Goal: Task Accomplishment & Management: Use online tool/utility

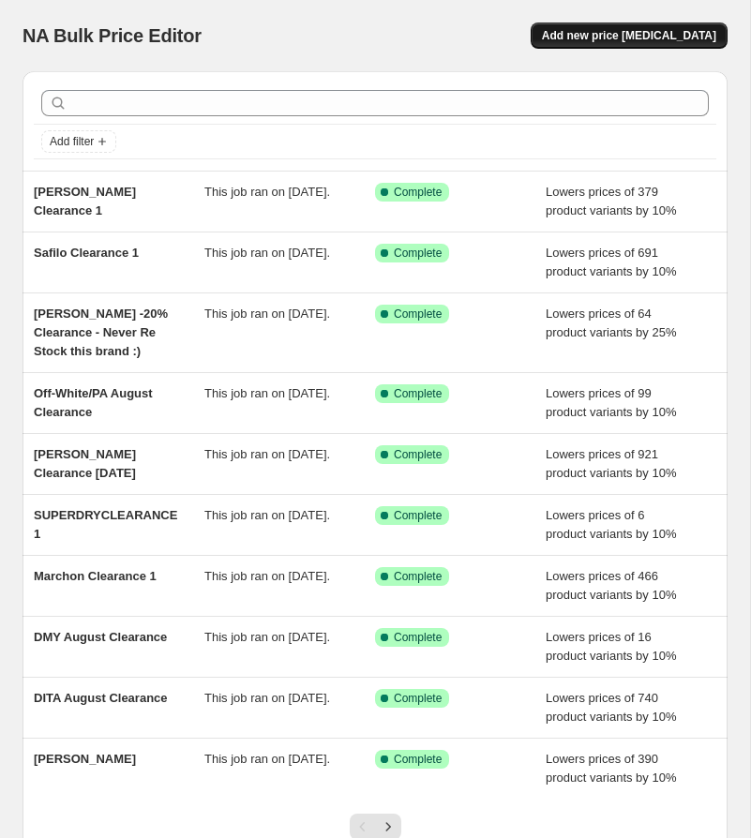
click at [621, 39] on span "Add new price [MEDICAL_DATA]" at bounding box center [629, 35] width 174 height 15
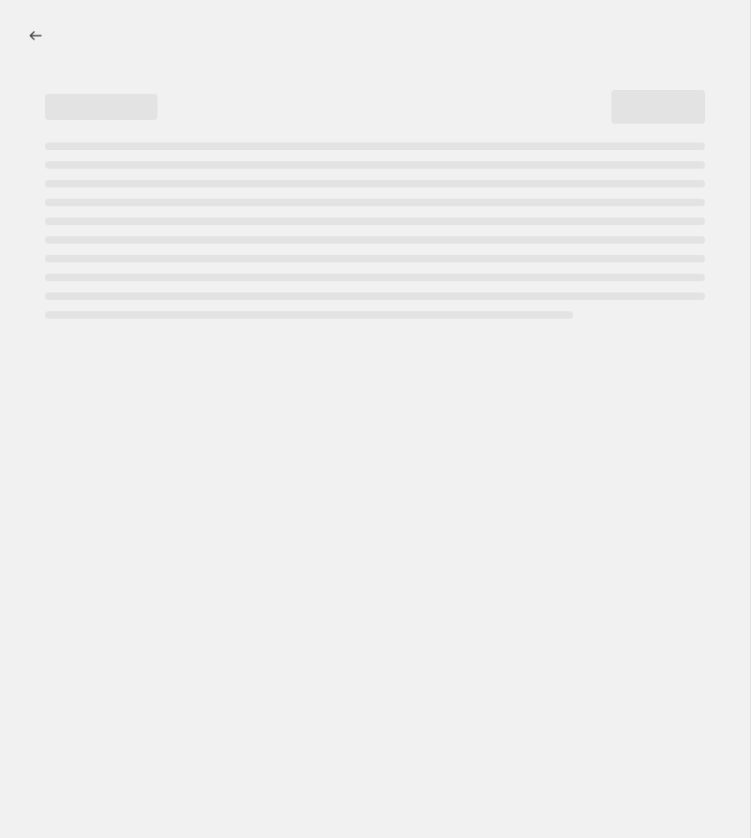
select select "percentage"
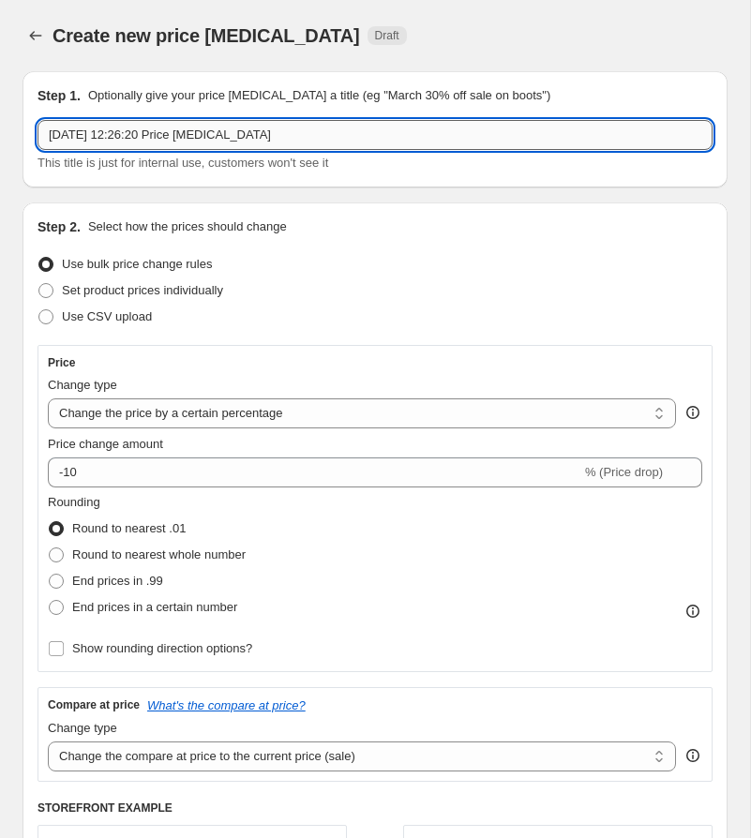
click at [171, 140] on input "[DATE] 12:26:20 Price [MEDICAL_DATA]" at bounding box center [375, 135] width 675 height 30
paste input "KERINGCLEARANCE-2"
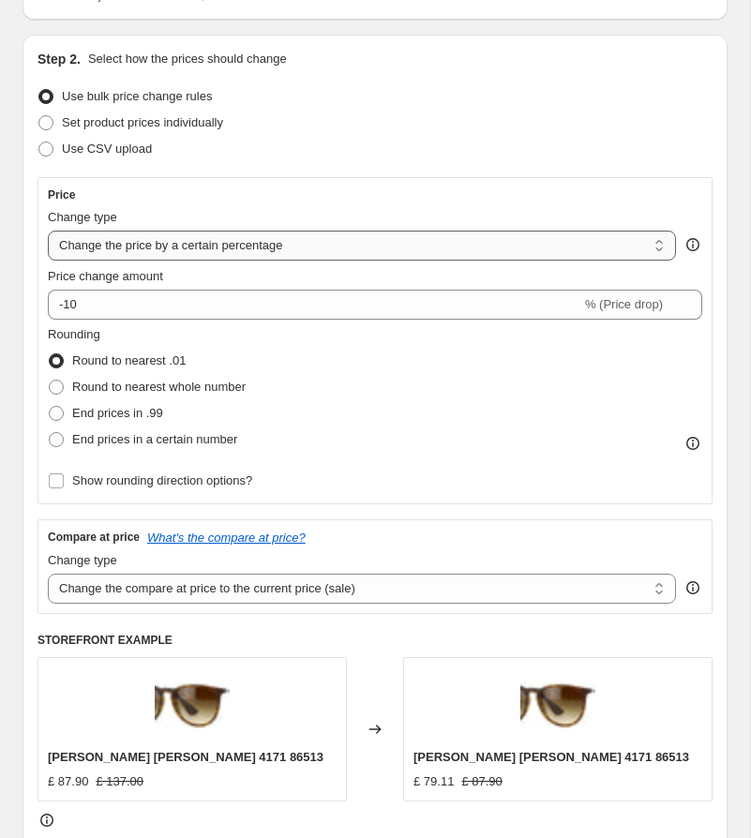
scroll to position [170, 0]
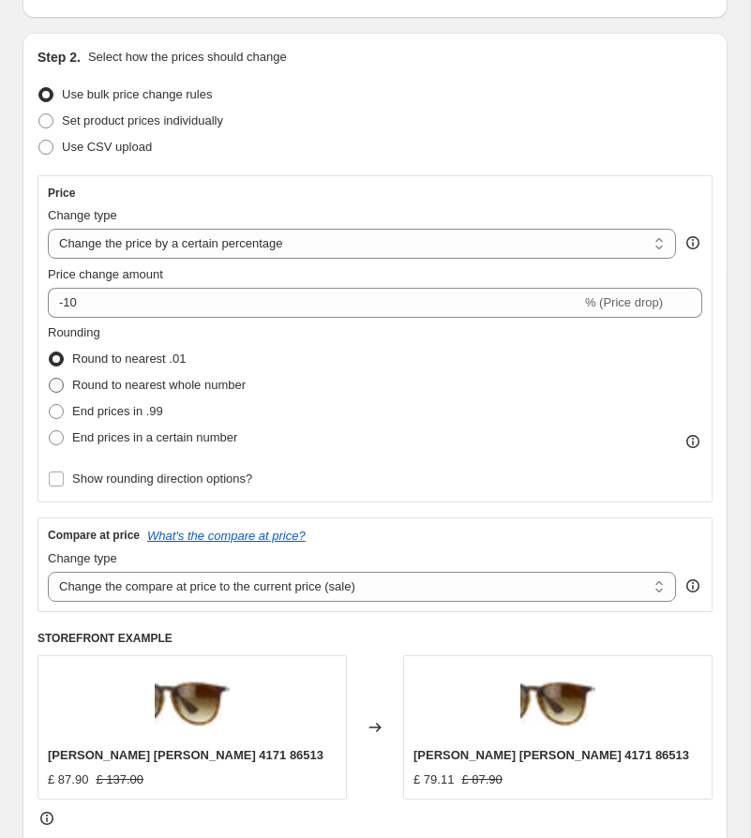
type input "KERINGCLEARANCE-2"
click at [205, 392] on span "Round to nearest whole number" at bounding box center [158, 385] width 173 height 19
click at [50, 379] on input "Round to nearest whole number" at bounding box center [49, 378] width 1 height 1
radio input "true"
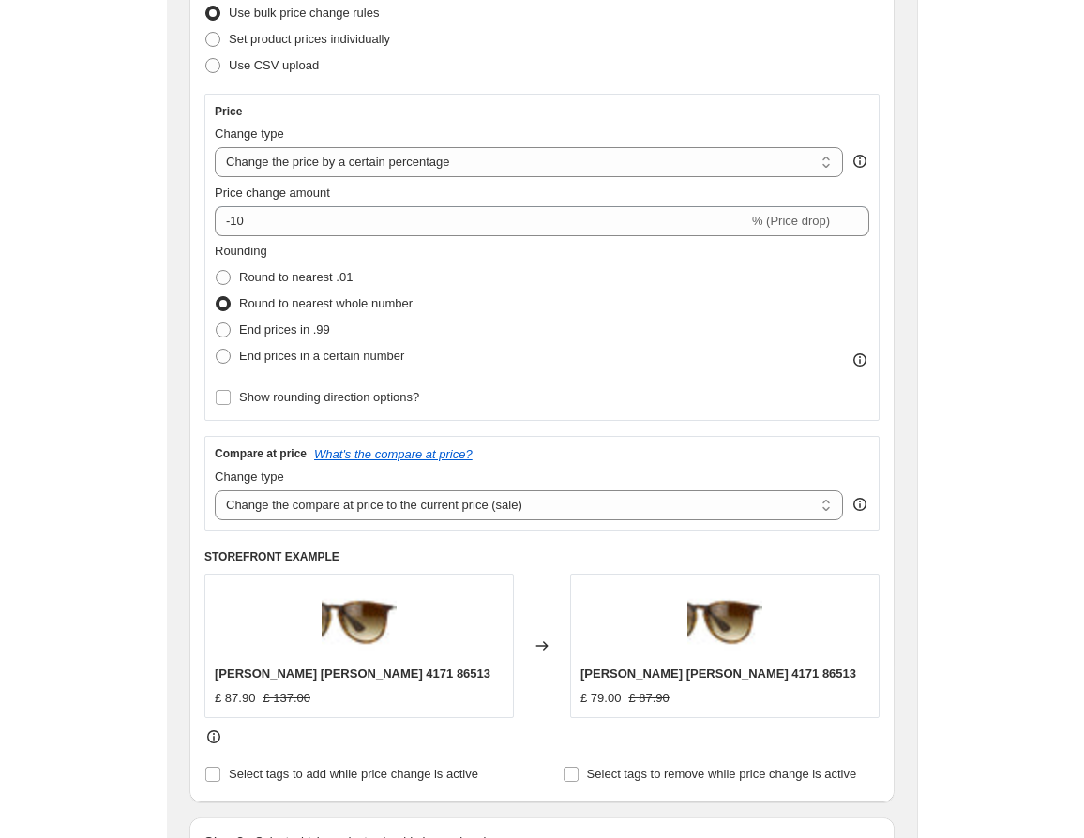
scroll to position [272, 0]
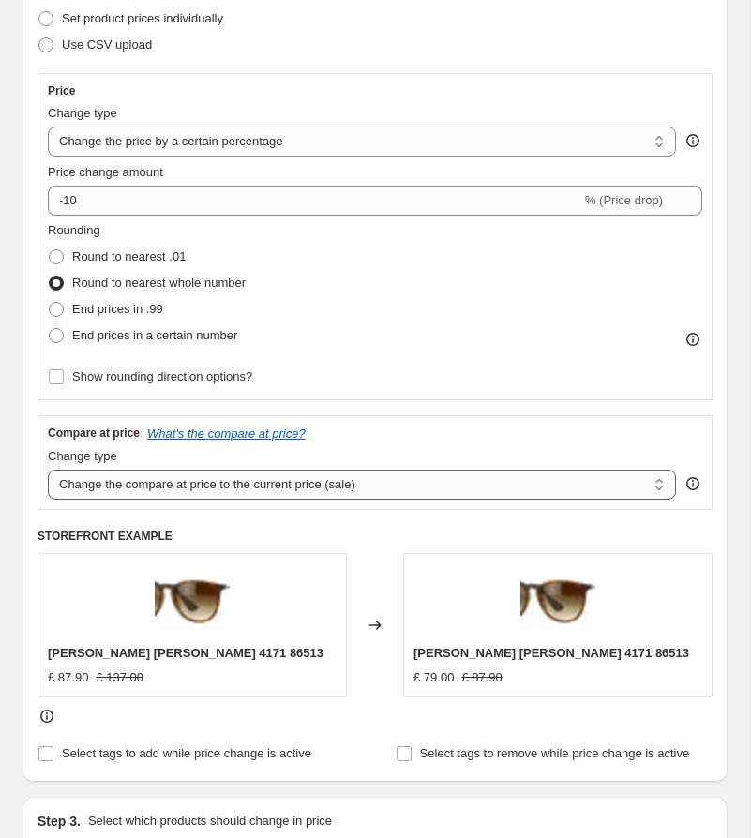
click at [302, 481] on select "Change the compare at price to the current price (sale) Change the compare at p…" at bounding box center [362, 485] width 628 height 30
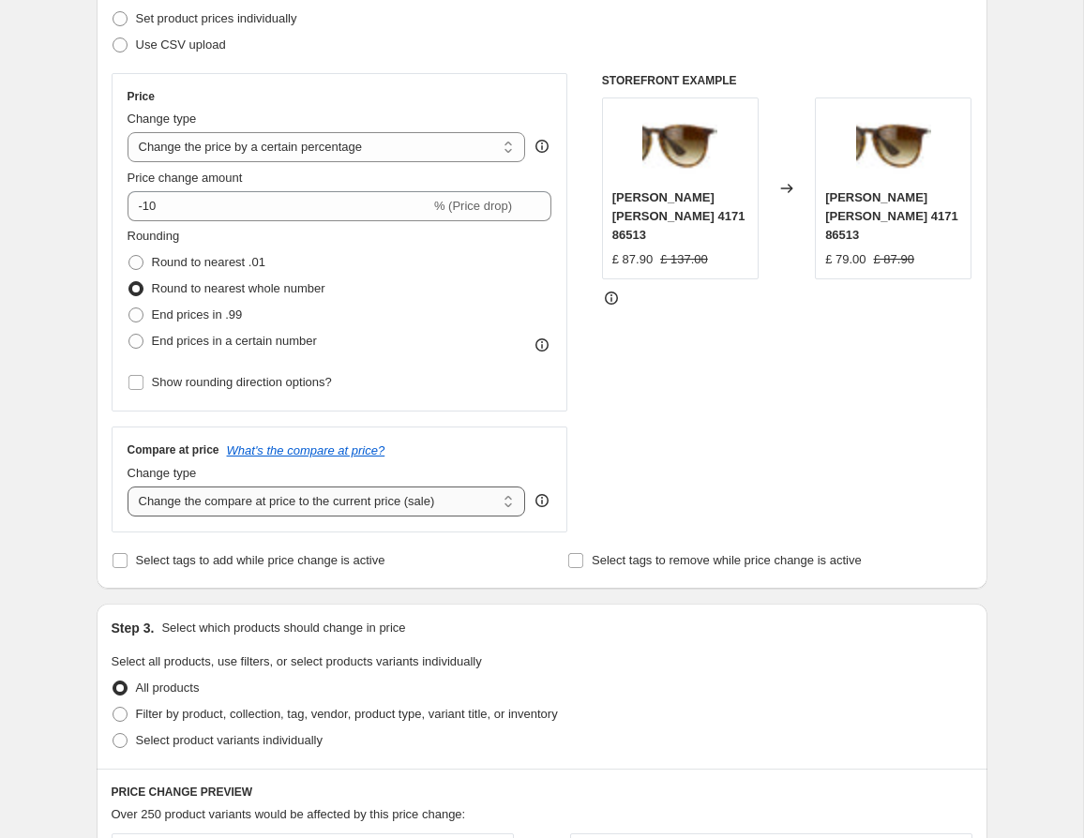
click at [294, 496] on select "Change the compare at price to the current price (sale) Change the compare at p…" at bounding box center [327, 502] width 398 height 30
select select "no_change"
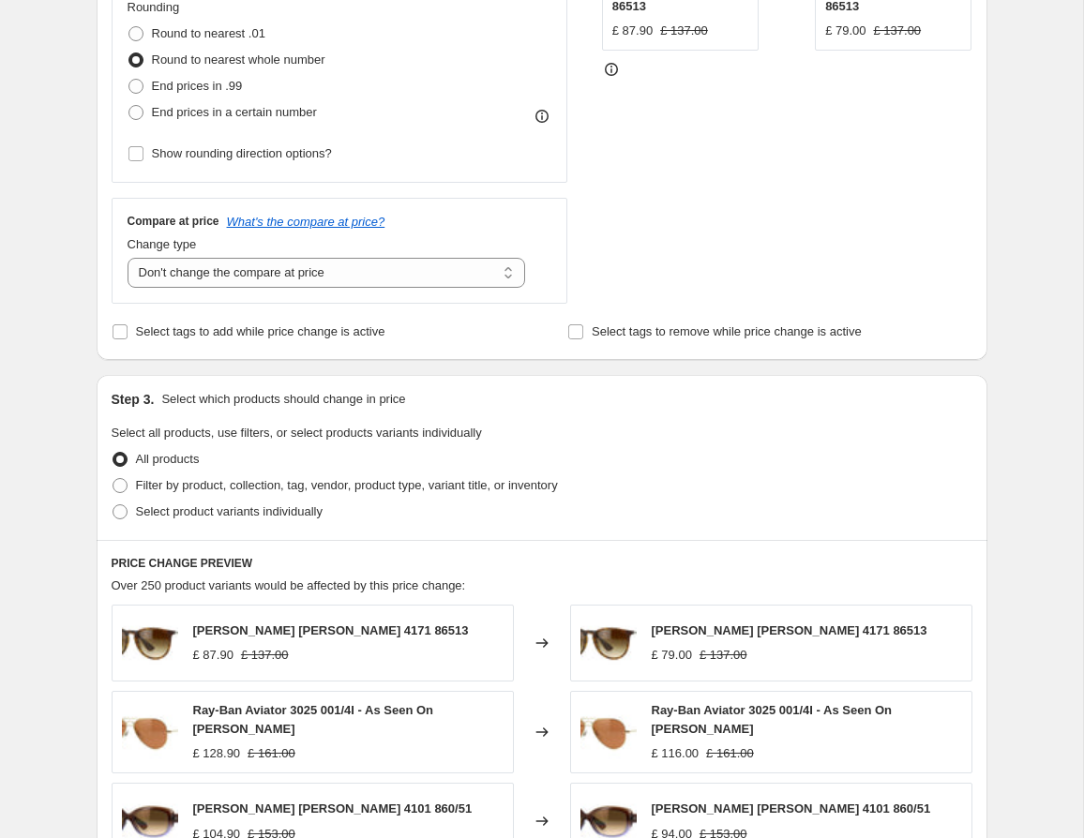
scroll to position [507, 0]
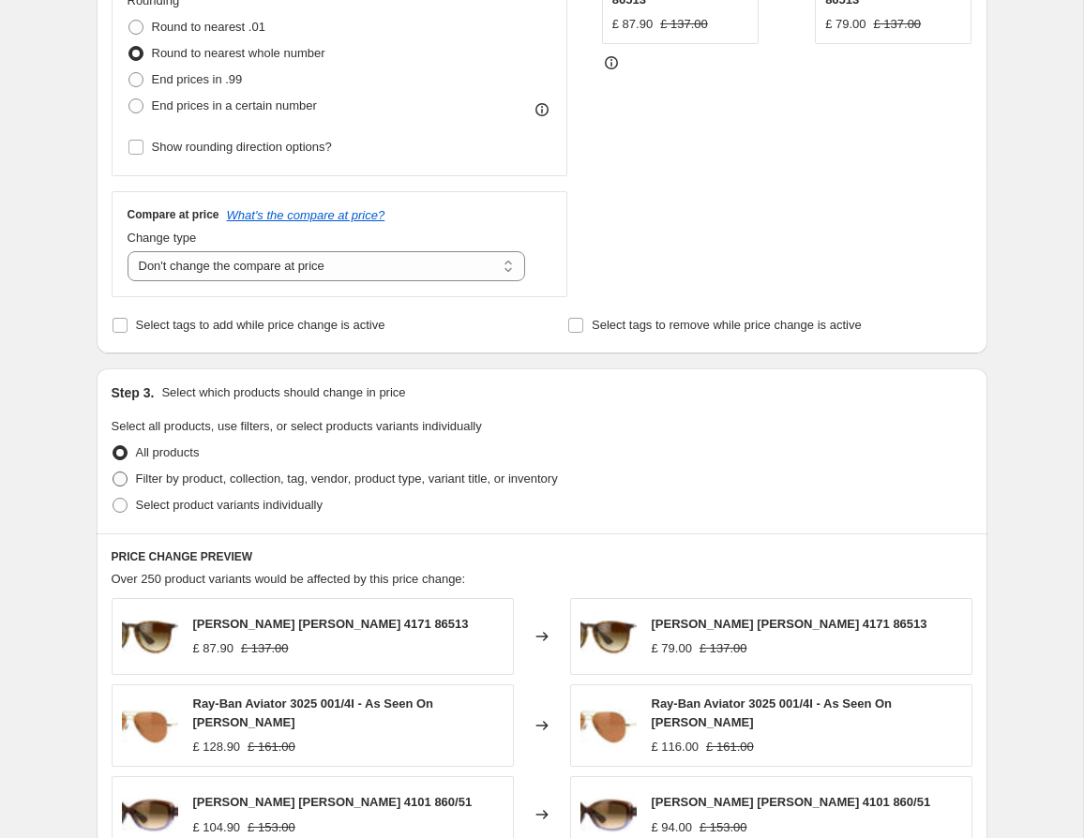
click at [304, 473] on span "Filter by product, collection, tag, vendor, product type, variant title, or inv…" at bounding box center [347, 479] width 422 height 14
click at [113, 473] on input "Filter by product, collection, tag, vendor, product type, variant title, or inv…" at bounding box center [113, 472] width 1 height 1
radio input "true"
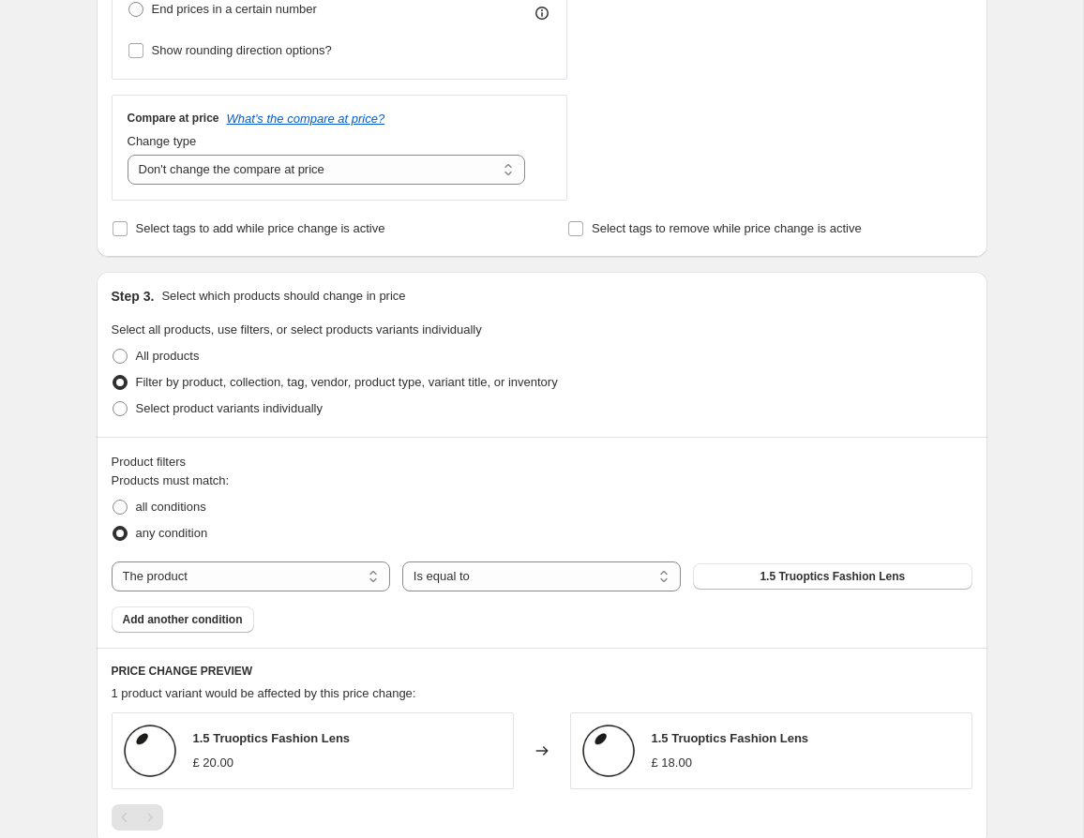
scroll to position [684, 0]
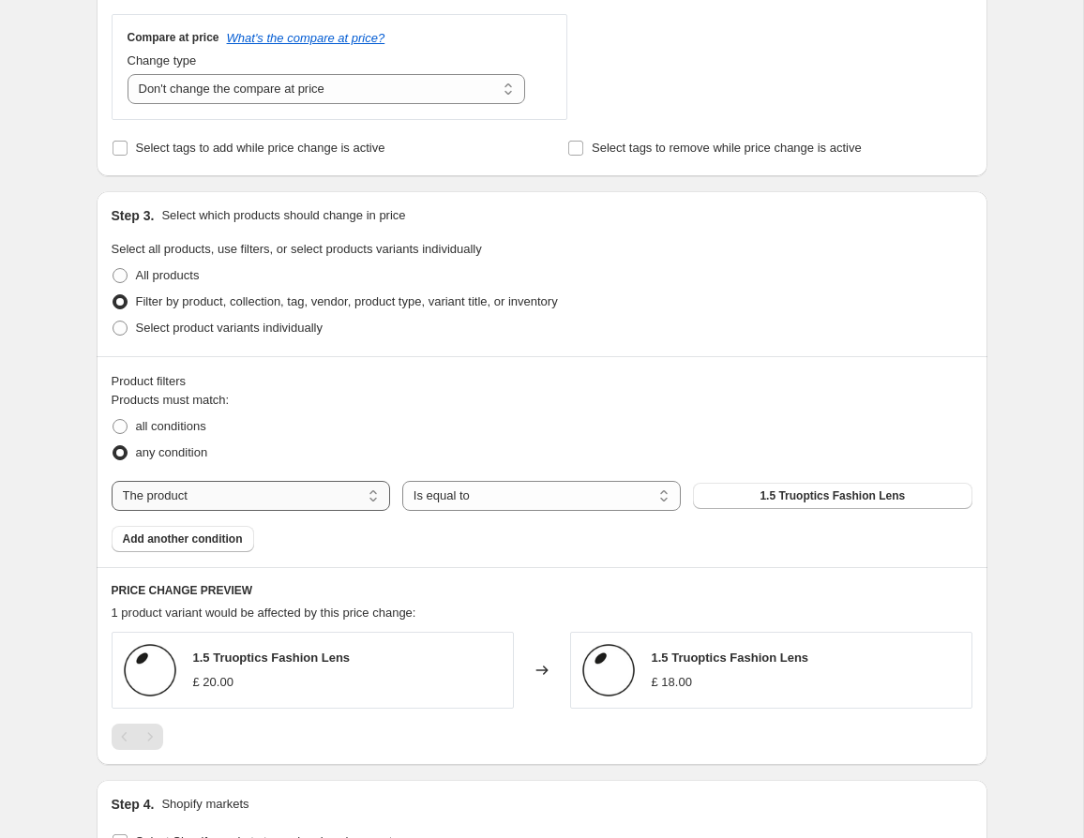
click at [294, 488] on select "The product The product's collection The product's tag The product's vendor The…" at bounding box center [251, 496] width 278 height 30
select select "tag"
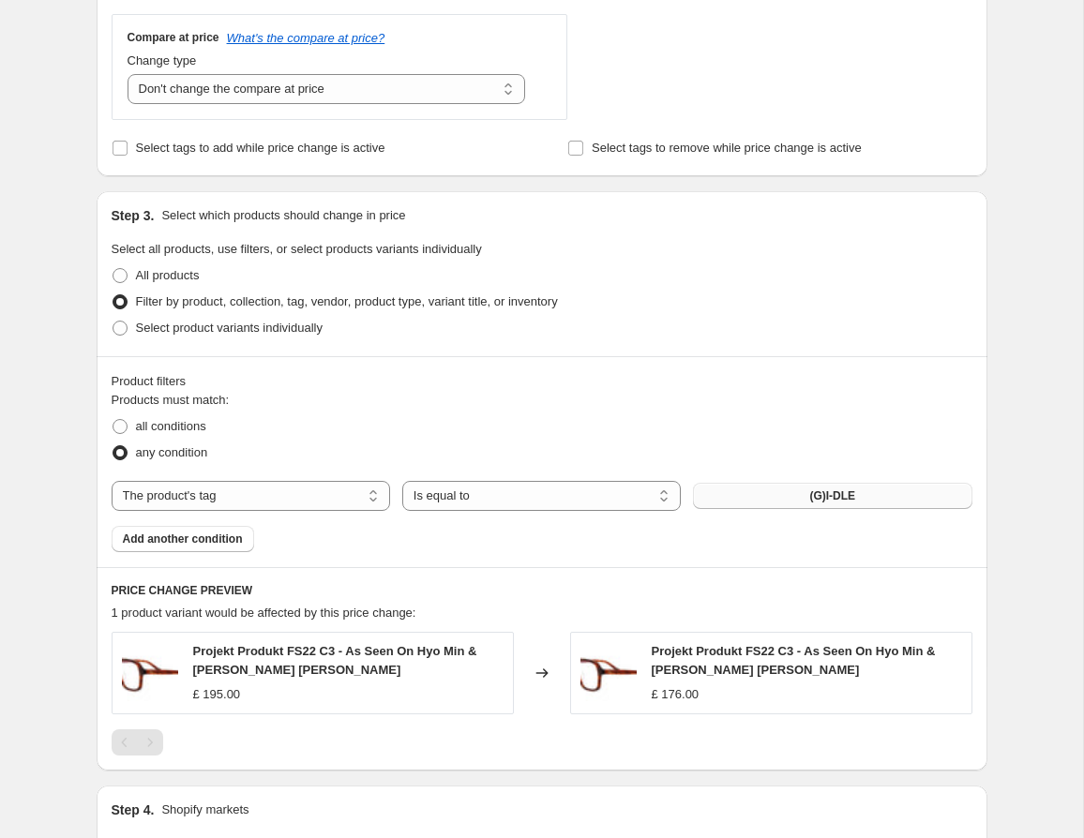
click at [750, 487] on button "(G)I-DLE" at bounding box center [832, 496] width 278 height 26
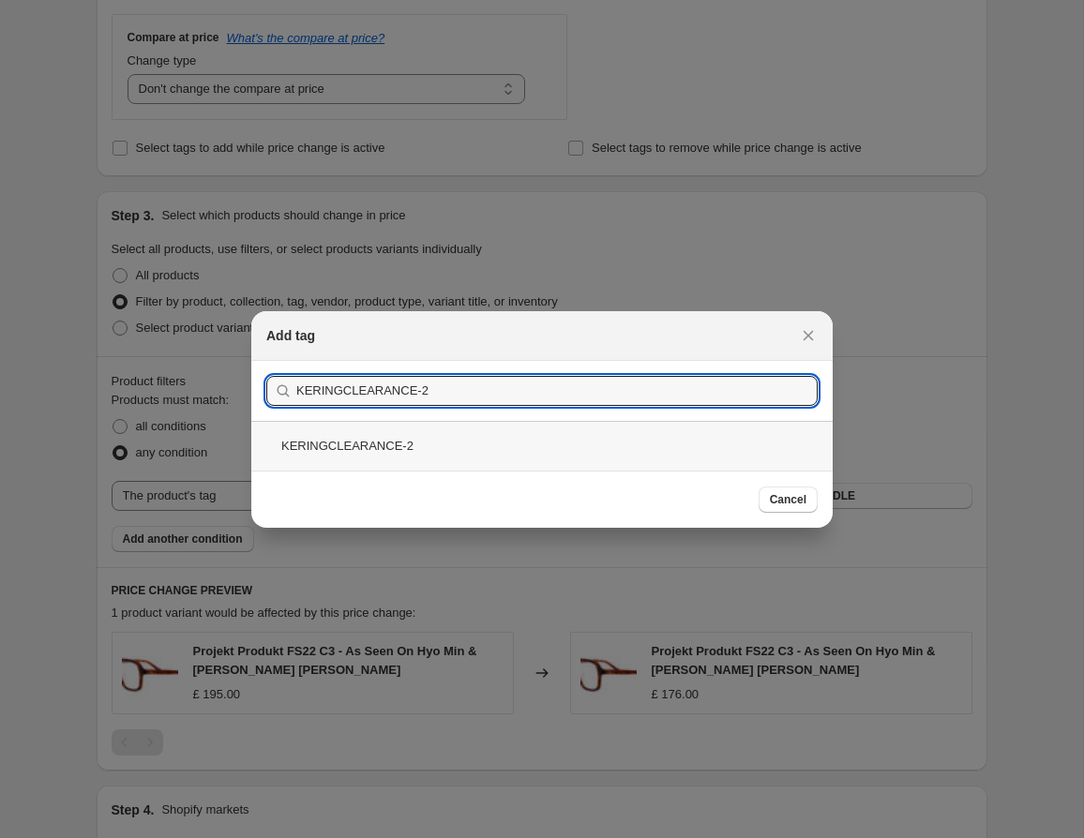
type input "KERINGCLEARANCE-2"
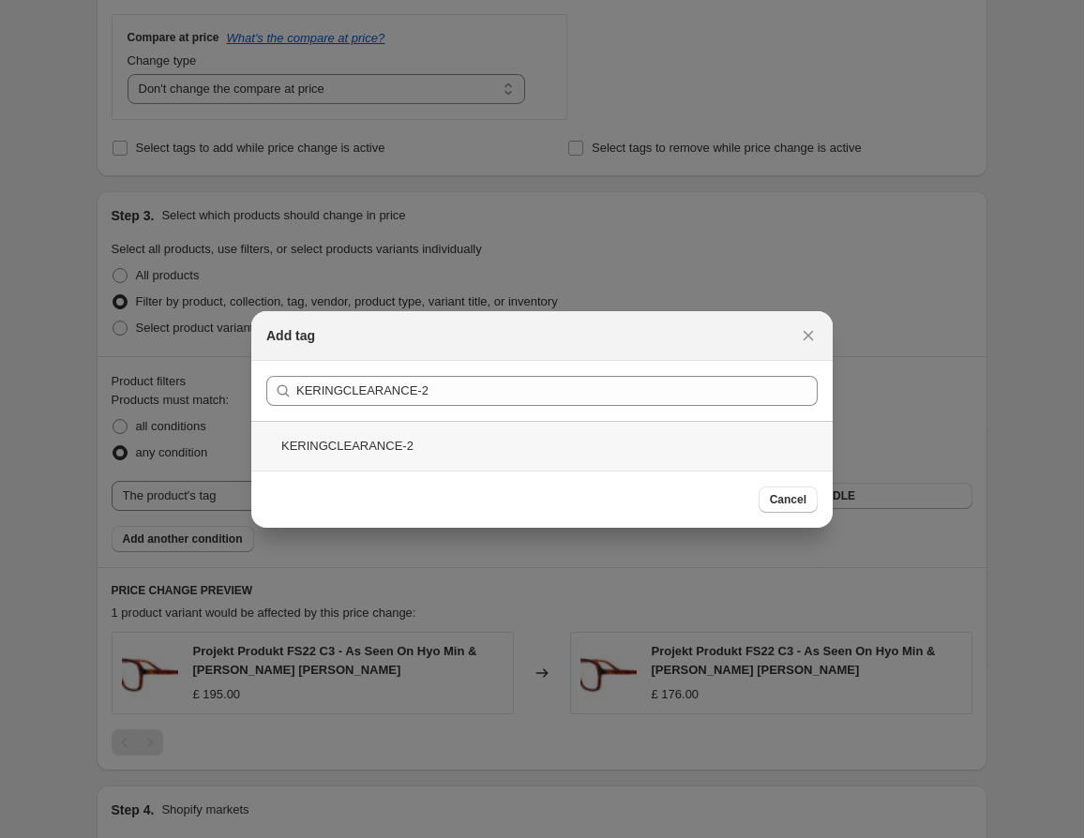
click at [524, 458] on div "KERINGCLEARANCE-2" at bounding box center [541, 446] width 581 height 50
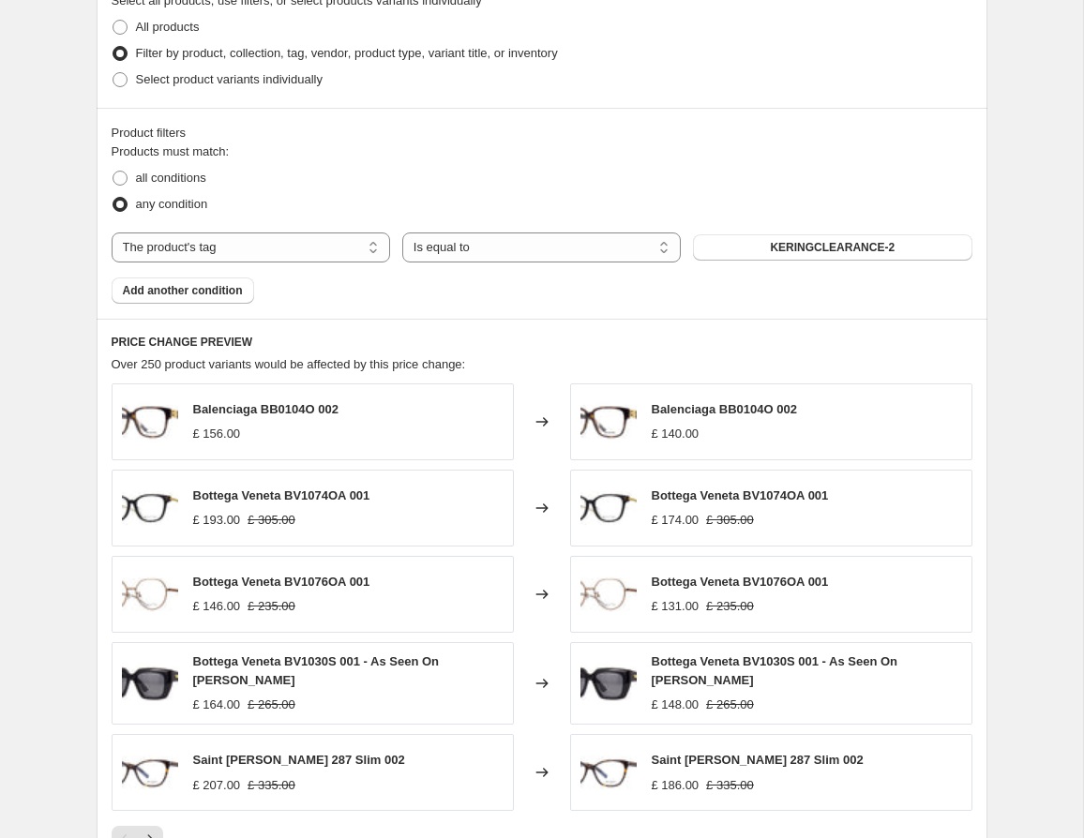
scroll to position [936, 0]
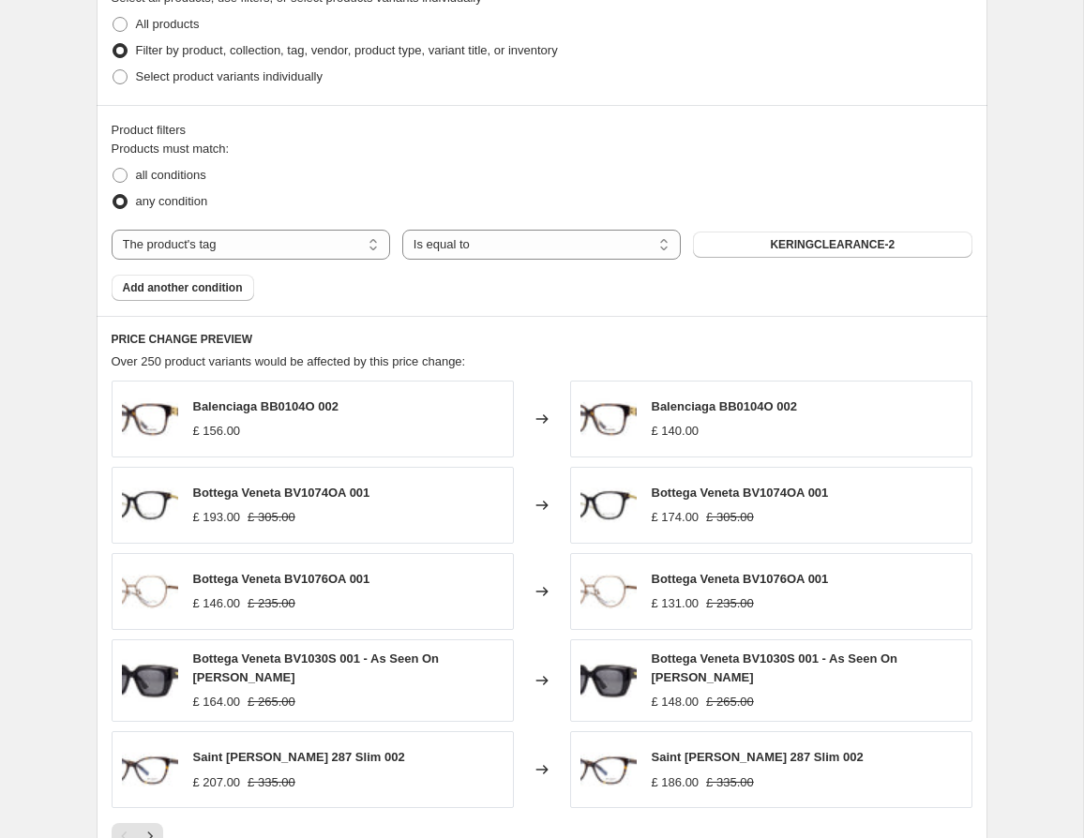
click at [285, 407] on span "Balenciaga BB0104O 002" at bounding box center [265, 406] width 145 height 14
copy span "BB0104O"
click at [290, 405] on span "Balenciaga BB0104O 002" at bounding box center [265, 406] width 145 height 14
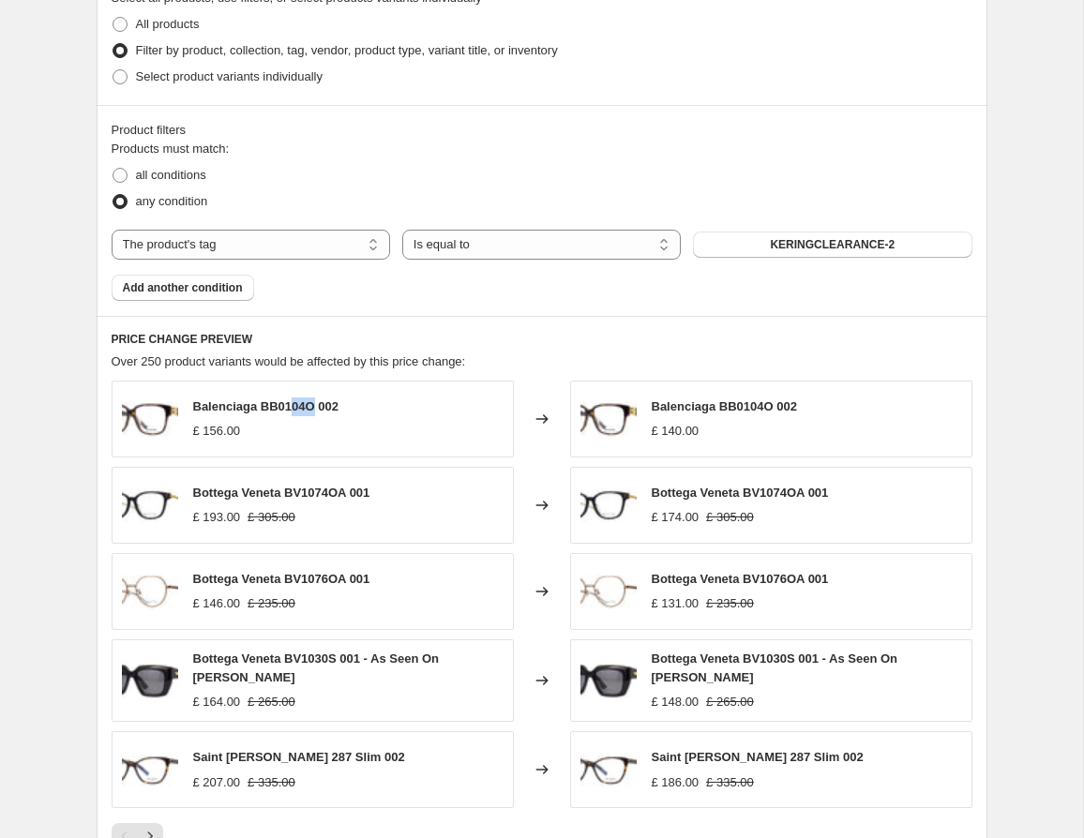
click at [315, 405] on span "Balenciaga BB0104O 002" at bounding box center [265, 406] width 145 height 14
drag, startPoint x: 325, startPoint y: 404, endPoint x: 256, endPoint y: 410, distance: 69.6
click at [256, 410] on span "Balenciaga BB0104O 002" at bounding box center [265, 406] width 145 height 14
copy span "BB0104O 0"
drag, startPoint x: 267, startPoint y: 420, endPoint x: 252, endPoint y: 422, distance: 15.1
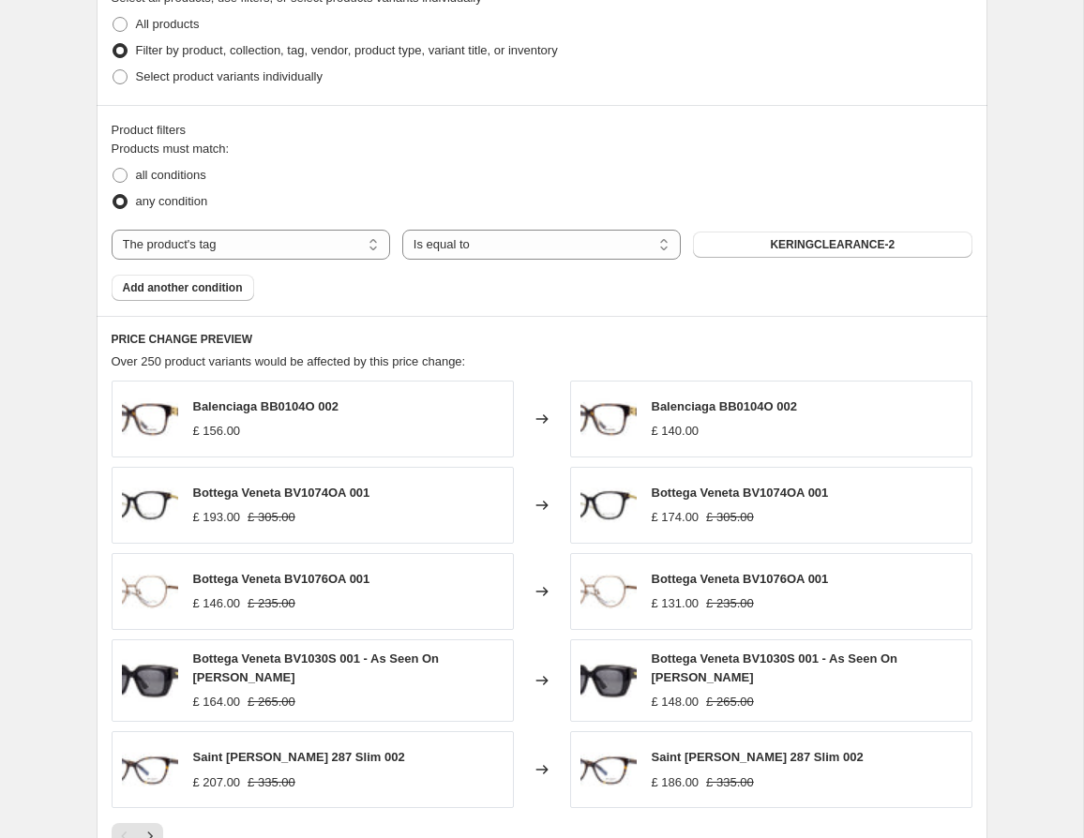
click at [254, 421] on div "Balenciaga BB0104O 002 £ 156.00" at bounding box center [265, 419] width 145 height 43
drag, startPoint x: 319, startPoint y: 403, endPoint x: 263, endPoint y: 406, distance: 55.4
click at [263, 406] on span "Balenciaga BB0104O 002" at bounding box center [265, 406] width 145 height 14
copy span "BB0104O"
click at [308, 497] on span "Bottega Veneta BV1074OA 001" at bounding box center [281, 493] width 177 height 14
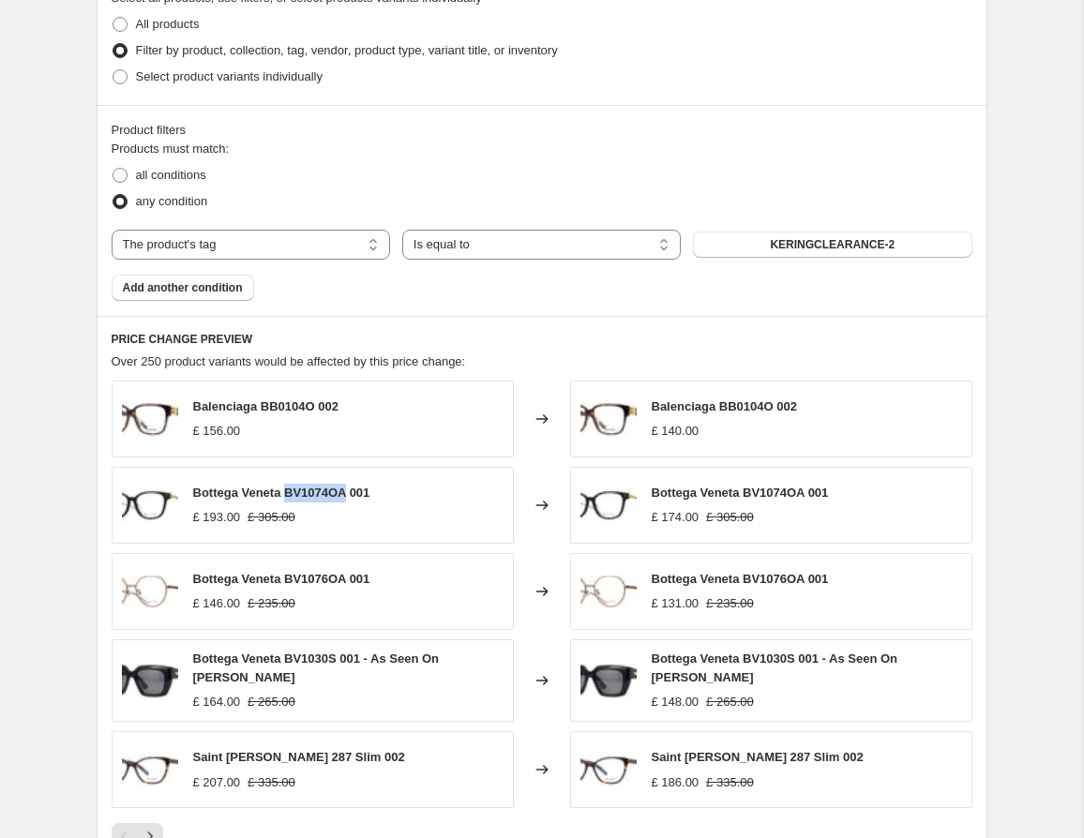
click at [308, 497] on span "Bottega Veneta BV1074OA 001" at bounding box center [281, 493] width 177 height 14
copy span "BV1074OA"
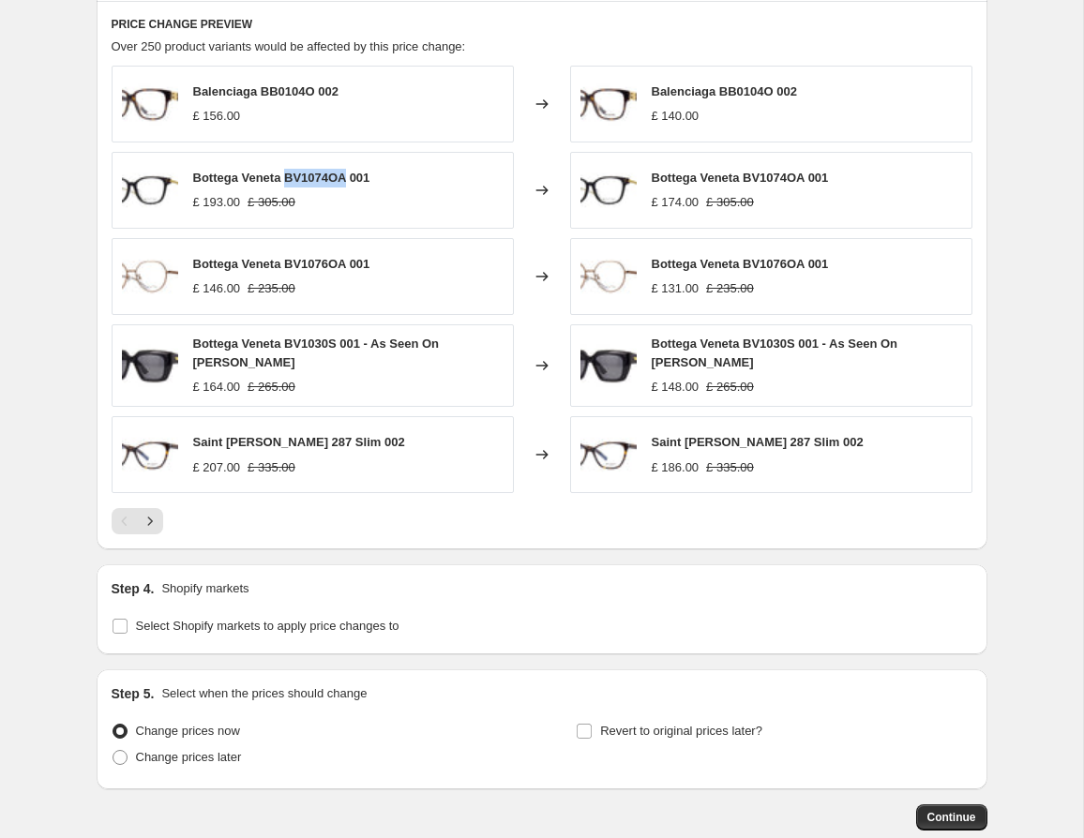
scroll to position [1252, 0]
click at [319, 270] on div "Bottega Veneta BV1076OA 001" at bounding box center [281, 263] width 177 height 19
click at [324, 263] on span "Bottega Veneta BV1076OA 001" at bounding box center [281, 263] width 177 height 14
click at [324, 262] on span "Bottega Veneta BV1076OA 001" at bounding box center [281, 263] width 177 height 14
copy span "BV1076OA"
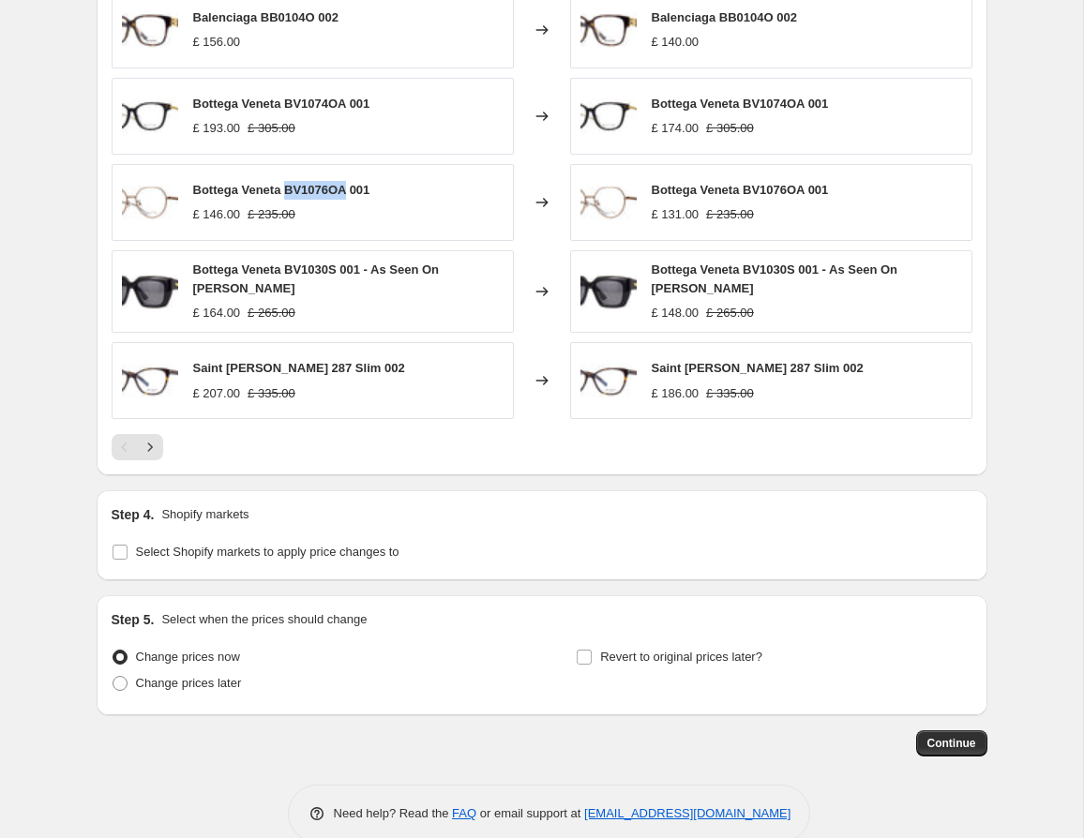
scroll to position [1358, 0]
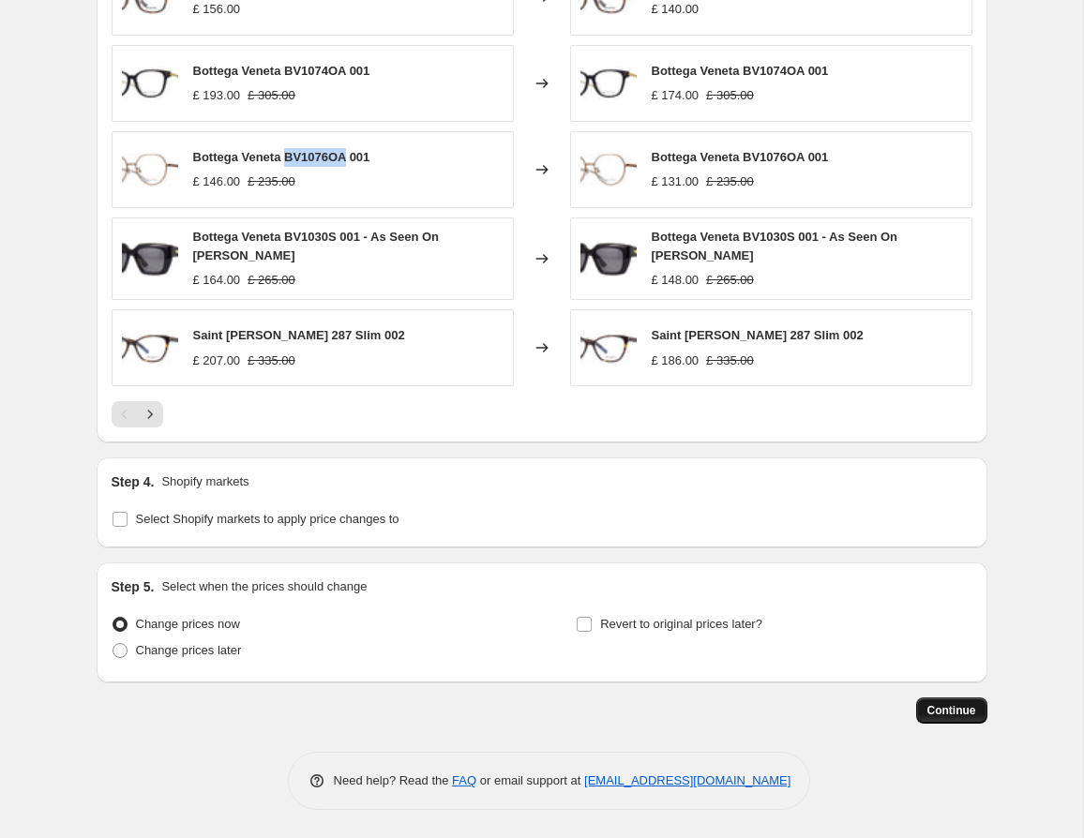
click at [750, 711] on span "Continue" at bounding box center [951, 710] width 49 height 15
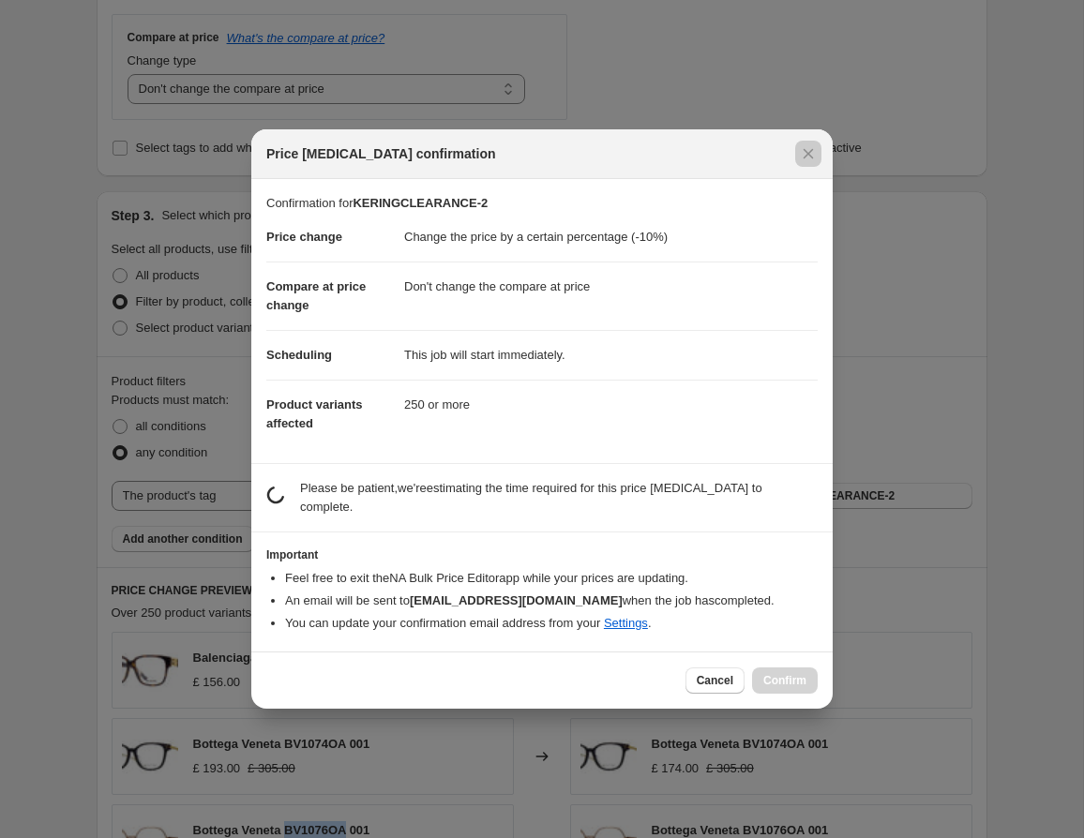
click at [750, 711] on div at bounding box center [542, 419] width 1084 height 838
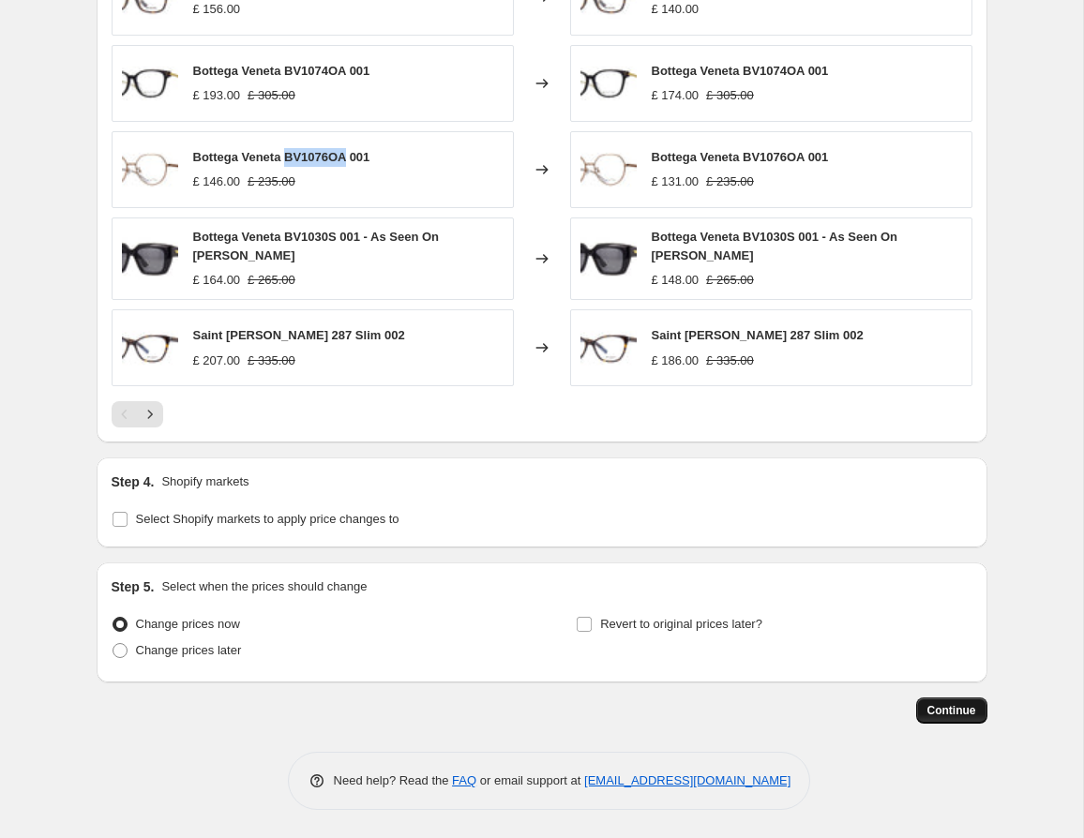
click at [750, 706] on span "Continue" at bounding box center [951, 710] width 49 height 15
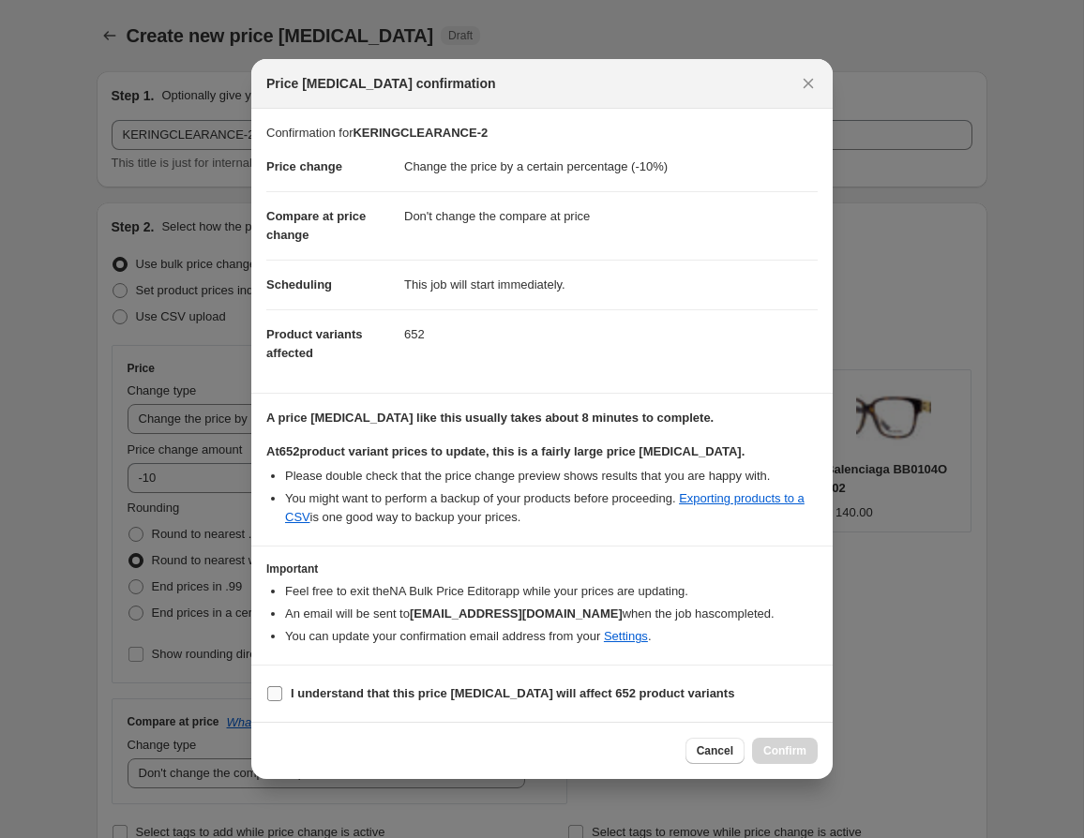
click at [443, 687] on b "I understand that this price [MEDICAL_DATA] will affect 652 product variants" at bounding box center [512, 693] width 443 height 14
click at [282, 687] on input "I understand that this price [MEDICAL_DATA] will affect 652 product variants" at bounding box center [274, 693] width 15 height 15
checkbox input "true"
click at [750, 750] on span "Confirm" at bounding box center [784, 750] width 43 height 15
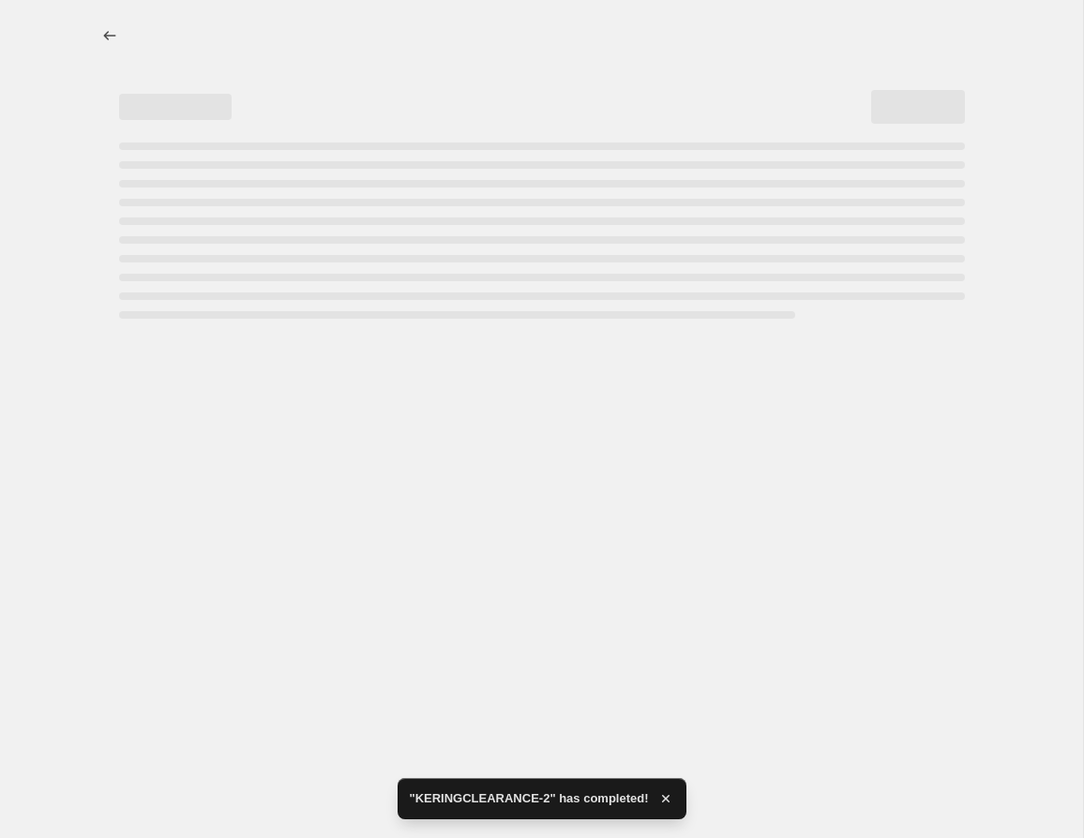
select select "percentage"
select select "no_change"
select select "tag"
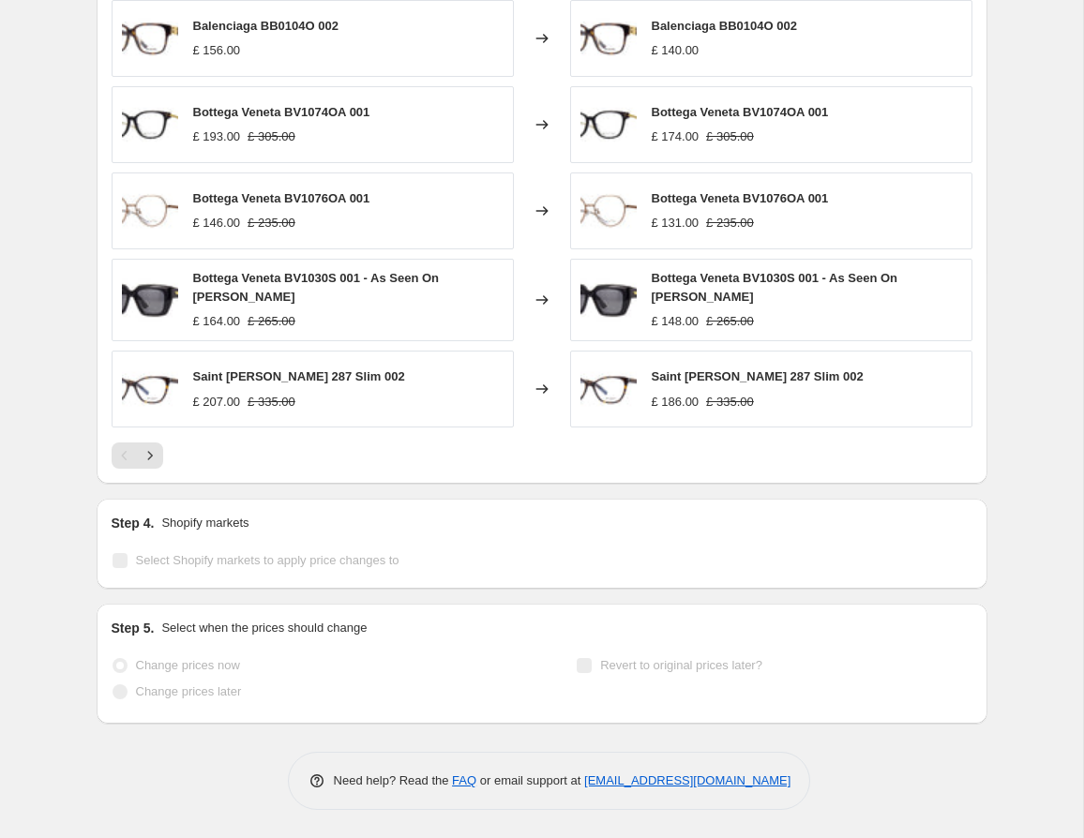
scroll to position [1457, 0]
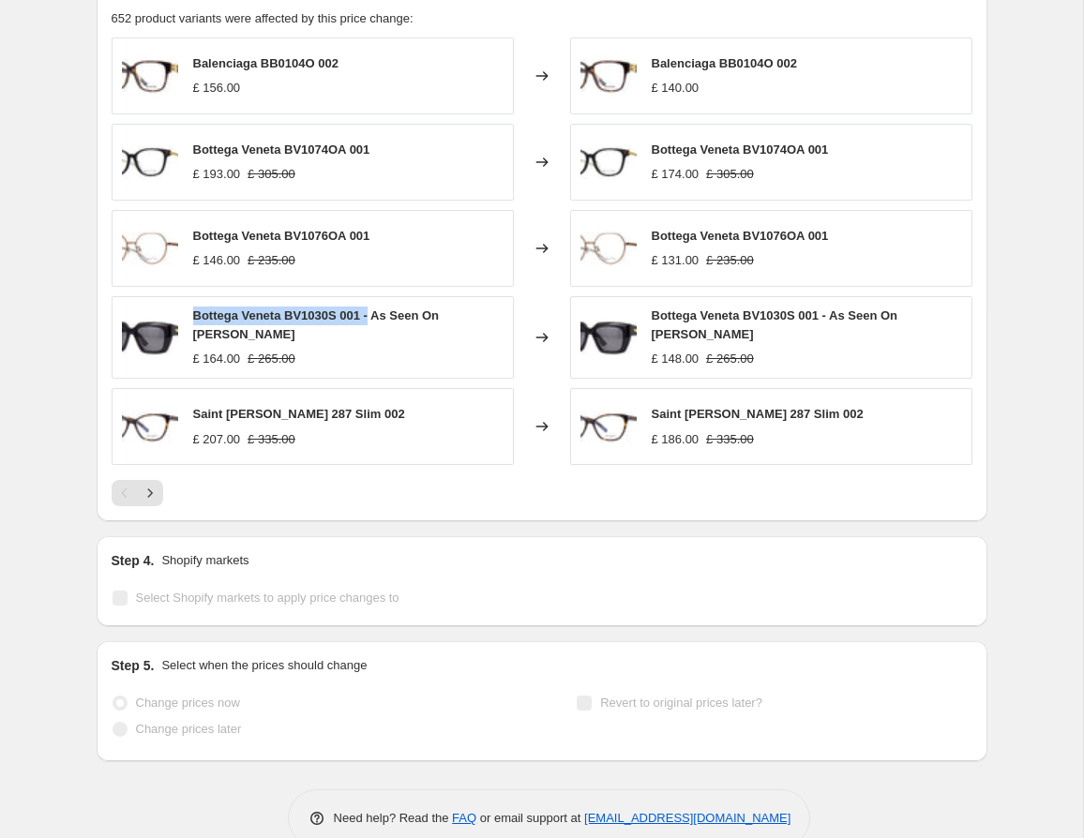
drag, startPoint x: 375, startPoint y: 315, endPoint x: 185, endPoint y: 314, distance: 190.3
click at [185, 314] on div "Bottega Veneta BV1030S 001 - As Seen On [PERSON_NAME] £ 164.00 £ 265.00" at bounding box center [313, 337] width 402 height 83
copy span "Bottega Veneta BV1030S 001 -"
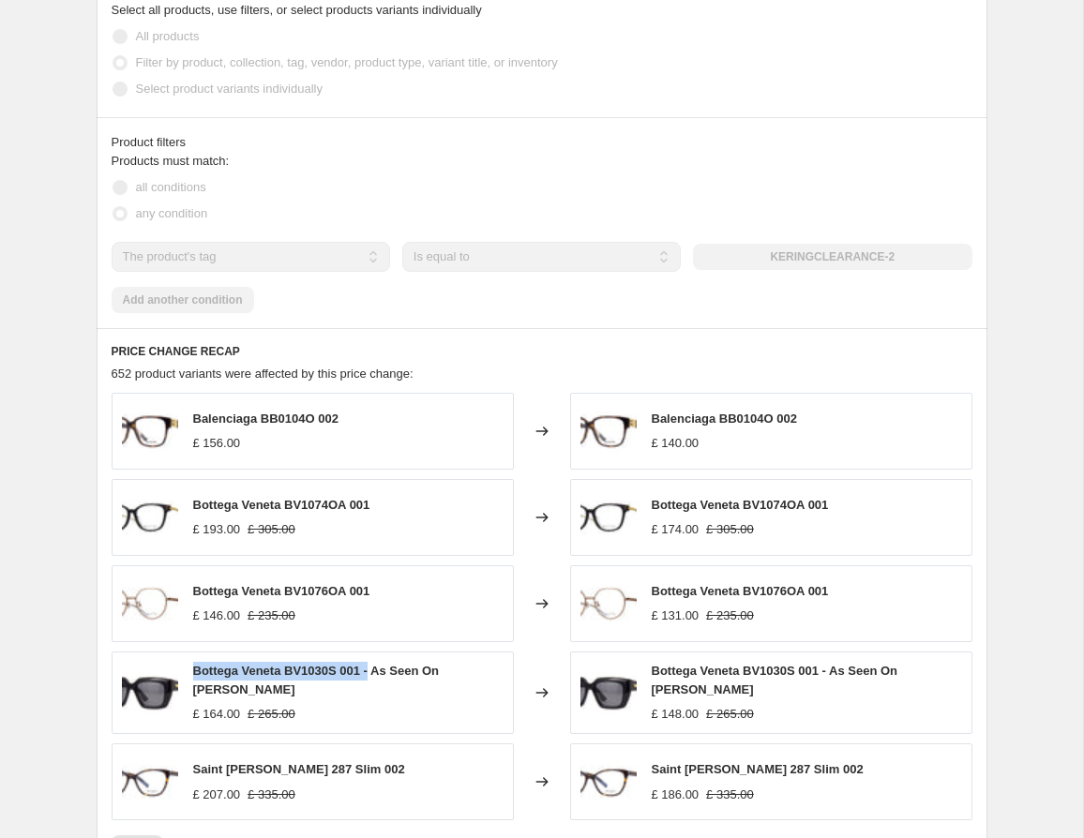
scroll to position [1014, 0]
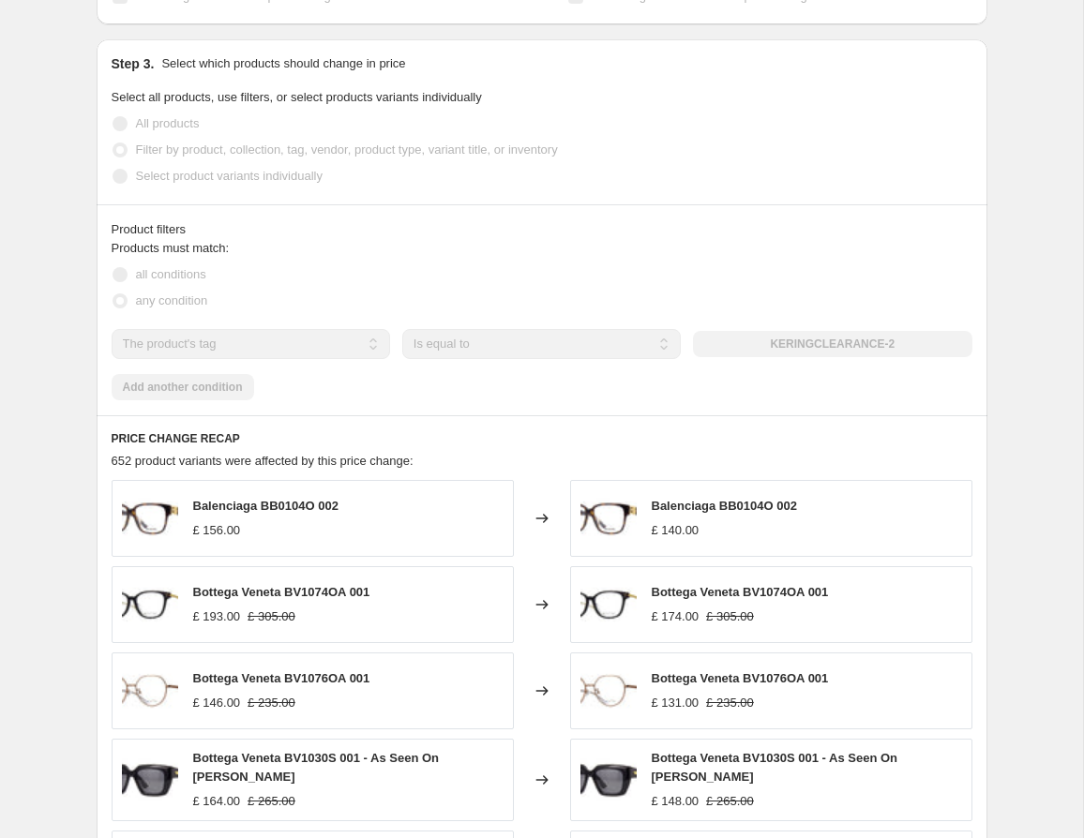
click at [695, 505] on span "Balenciaga BB0104O 002" at bounding box center [724, 506] width 145 height 14
copy span "Balenciaga BB0104O 002"
click at [740, 590] on span "Bottega Veneta BV1074OA 001" at bounding box center [740, 592] width 177 height 14
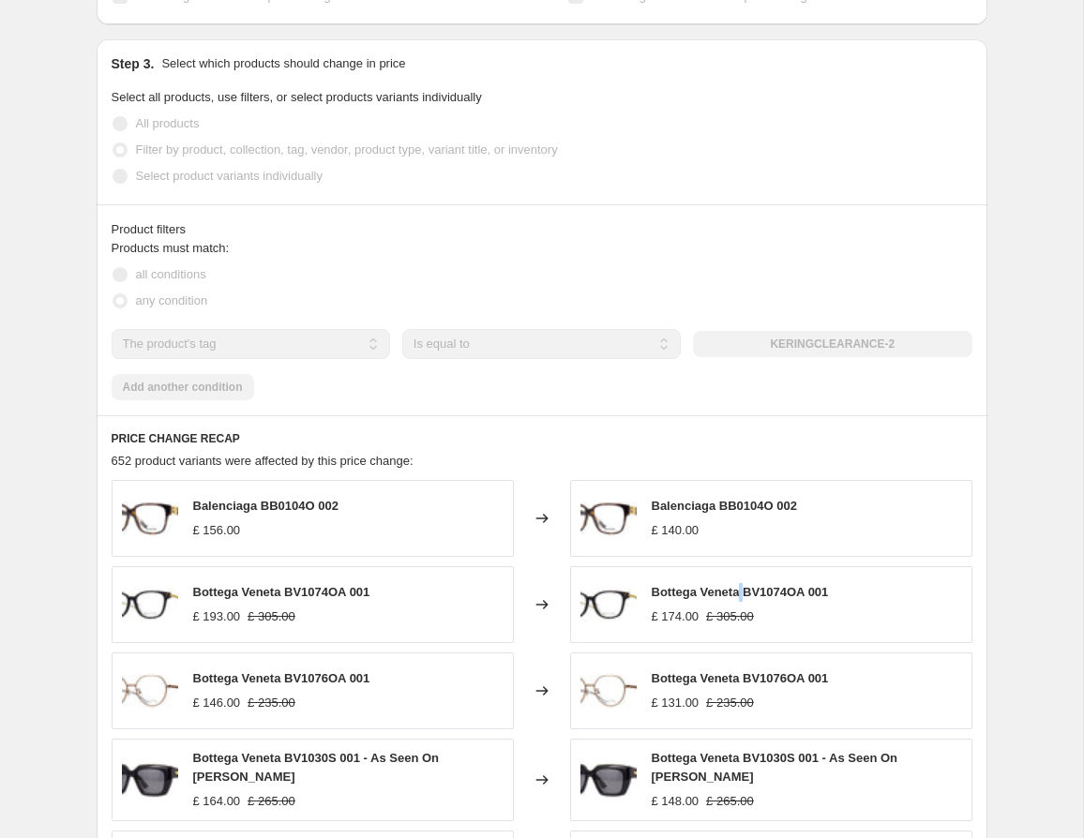
click at [740, 590] on span "Bottega Veneta BV1074OA 001" at bounding box center [740, 592] width 177 height 14
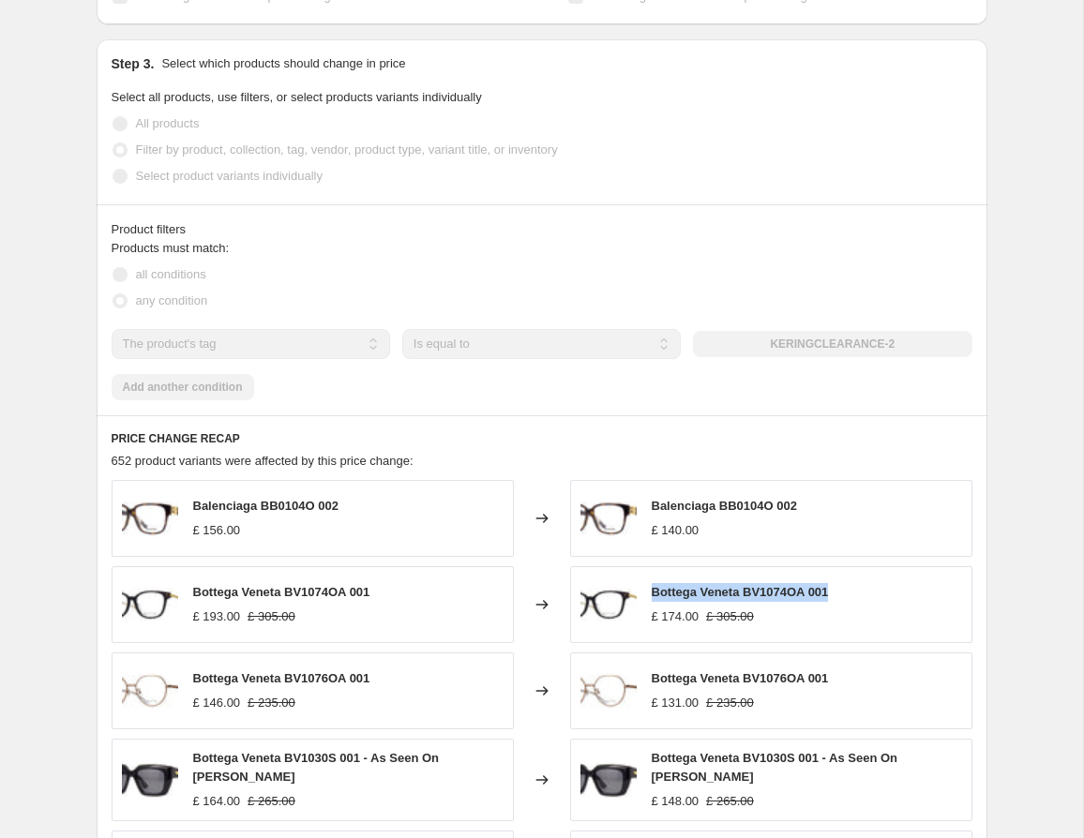
copy span "Bottega Veneta BV1074OA 001"
